Goal: Participate in discussion: Engage in conversation with other users on a specific topic

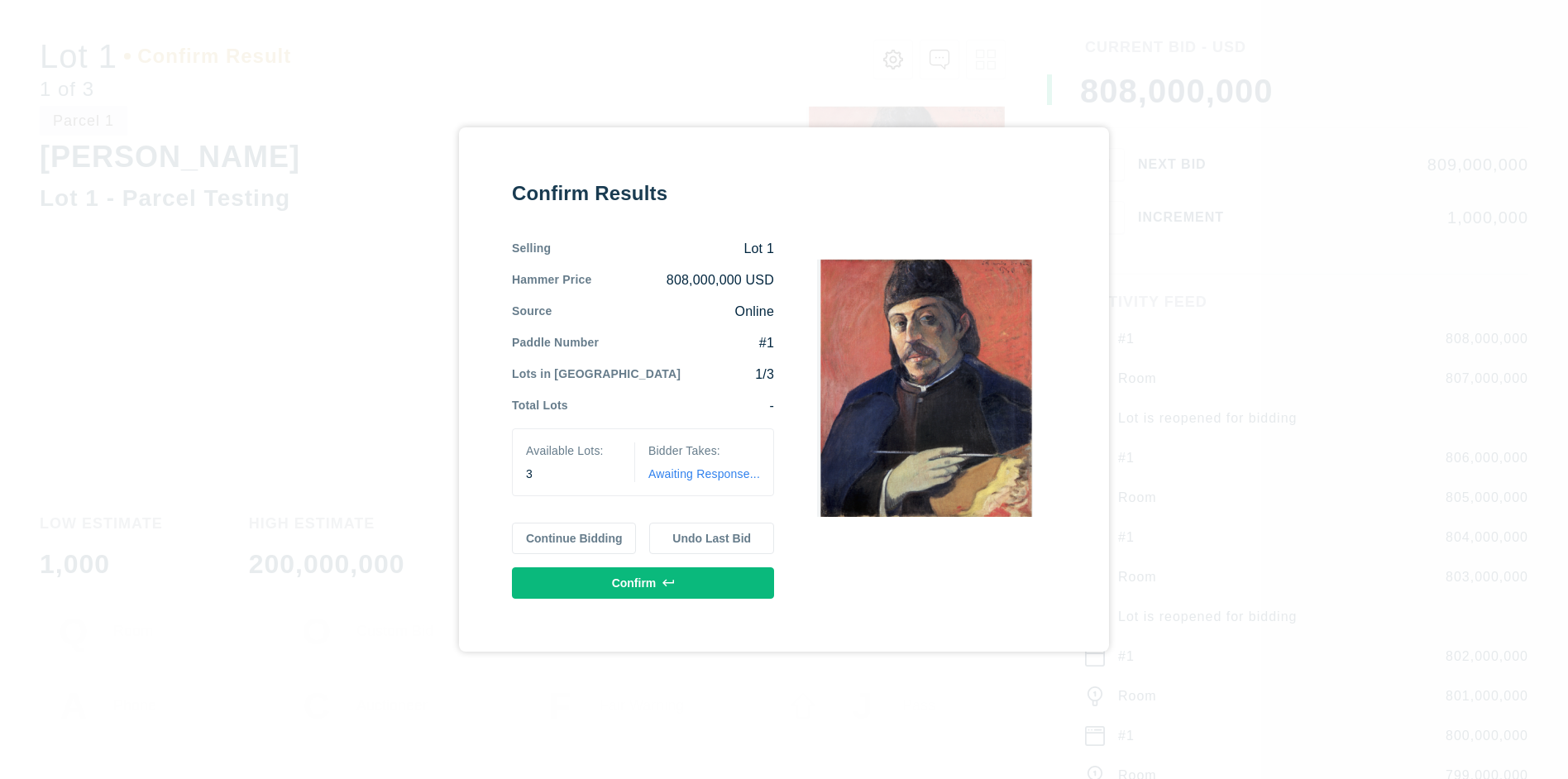
click at [573, 538] on button "Continue Bidding" at bounding box center [574, 538] width 125 height 32
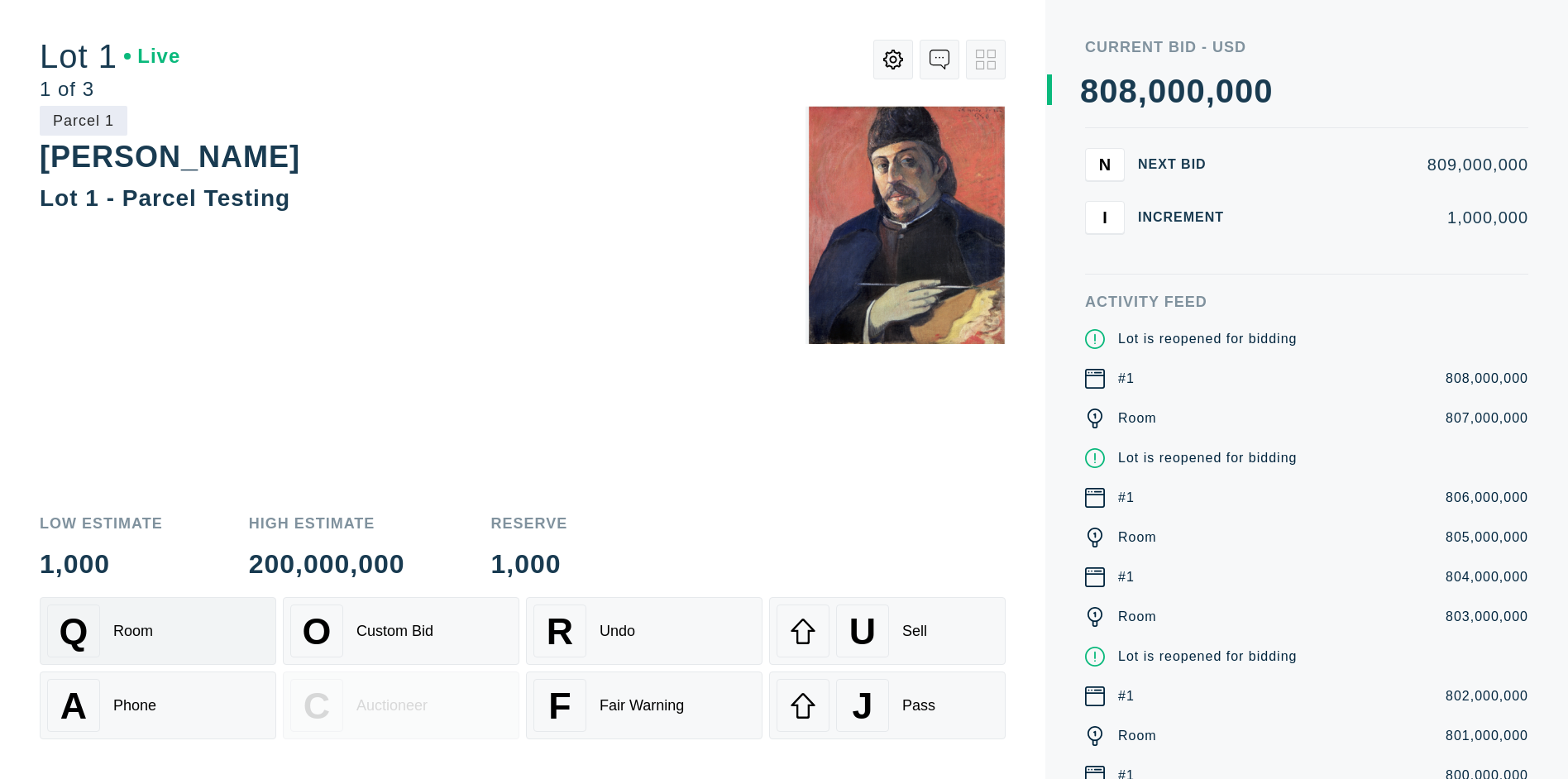
click at [158, 631] on div "Q Room" at bounding box center [158, 630] width 222 height 53
